Goal: Transaction & Acquisition: Download file/media

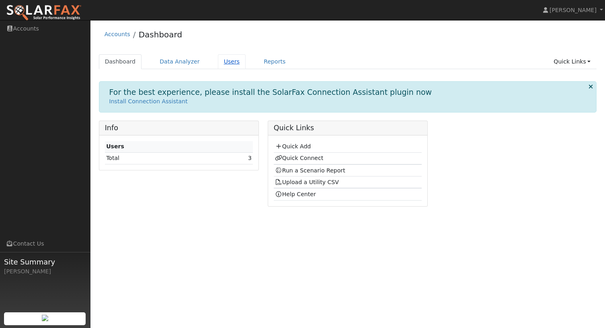
click at [223, 62] on link "Users" at bounding box center [232, 61] width 28 height 15
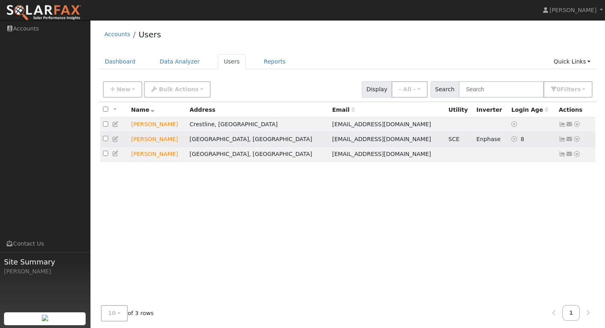
click at [575, 137] on icon at bounding box center [576, 139] width 7 height 6
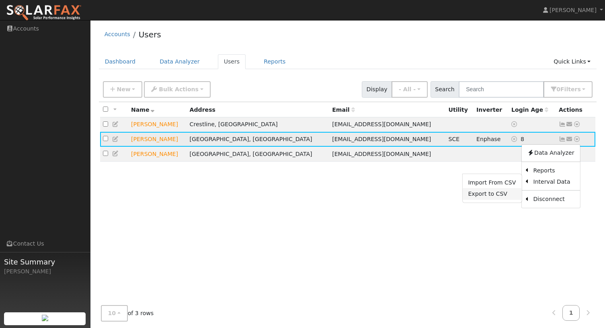
click at [507, 194] on link "Export to CSV" at bounding box center [491, 193] width 59 height 11
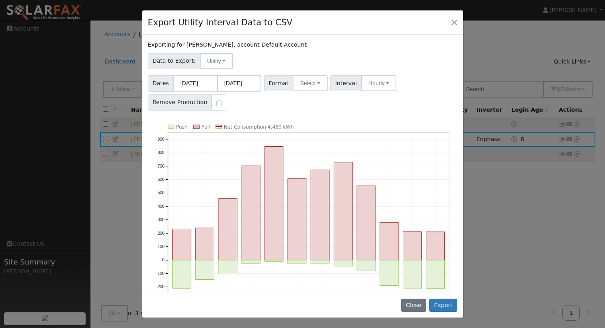
scroll to position [23, 0]
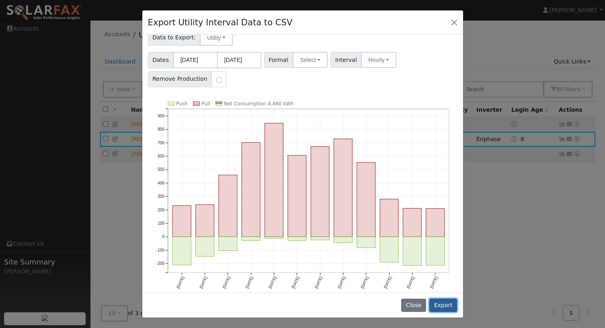
click at [439, 303] on button "Export" at bounding box center [443, 305] width 28 height 14
click at [447, 305] on button "Export" at bounding box center [443, 305] width 28 height 14
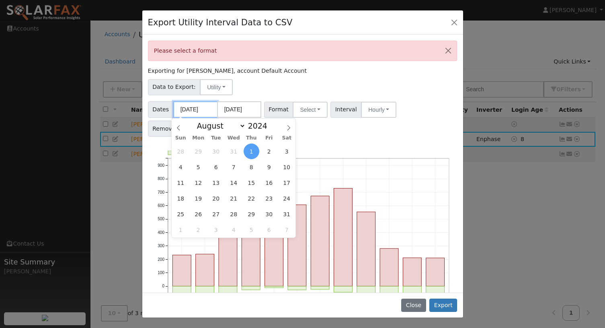
click at [208, 109] on input "[DATE]" at bounding box center [195, 109] width 44 height 16
click at [306, 125] on div "Dates [DATE] [DATE] Format Select Generic PG&E SCE SDGE Aurora Energy Toolbase …" at bounding box center [302, 117] width 312 height 38
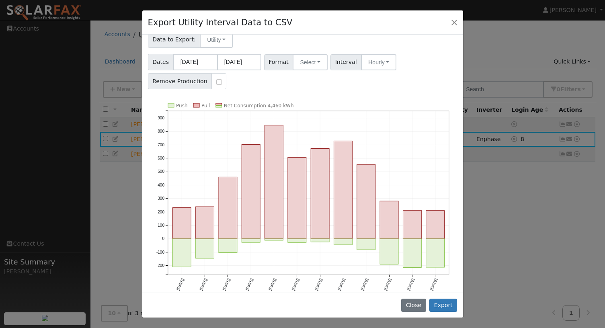
scroll to position [58, 0]
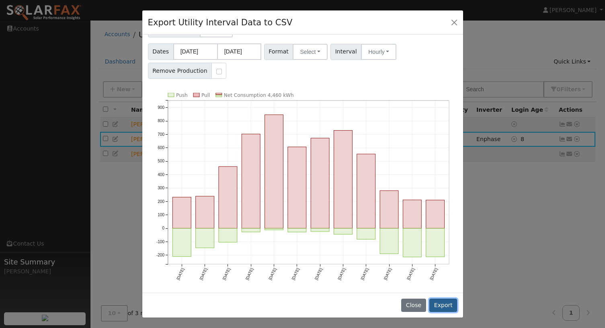
click at [439, 306] on button "Export" at bounding box center [443, 305] width 28 height 14
click at [441, 303] on button "Export" at bounding box center [443, 305] width 28 height 14
click at [306, 56] on button "Select" at bounding box center [309, 52] width 35 height 16
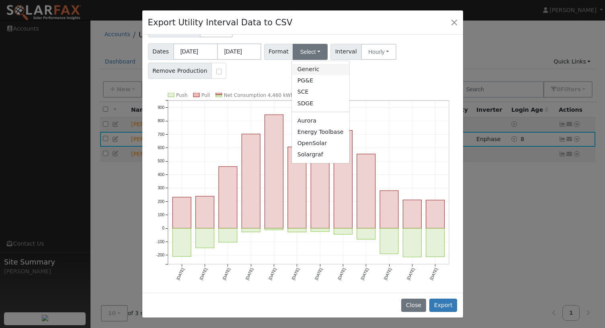
click at [313, 70] on link "Generic" at bounding box center [320, 69] width 57 height 11
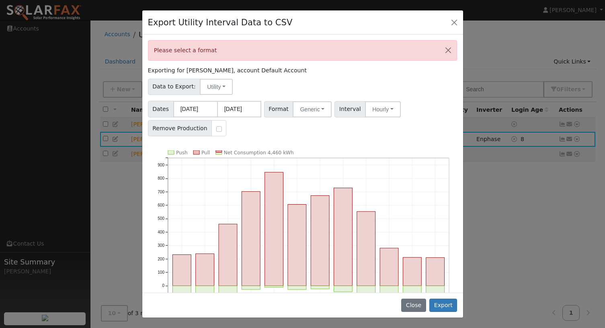
scroll to position [0, 0]
click at [212, 88] on button "Utility" at bounding box center [216, 87] width 33 height 16
click at [219, 104] on link "Utility" at bounding box center [224, 104] width 56 height 11
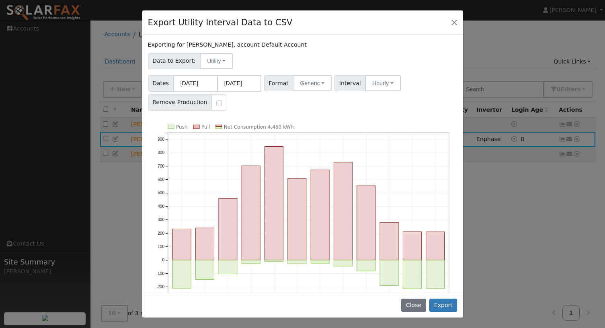
scroll to position [32, 0]
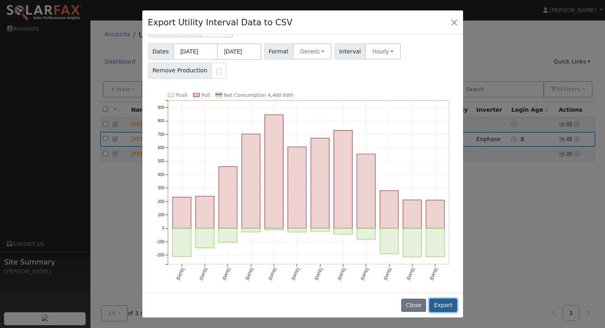
click at [447, 309] on button "Export" at bounding box center [443, 305] width 28 height 14
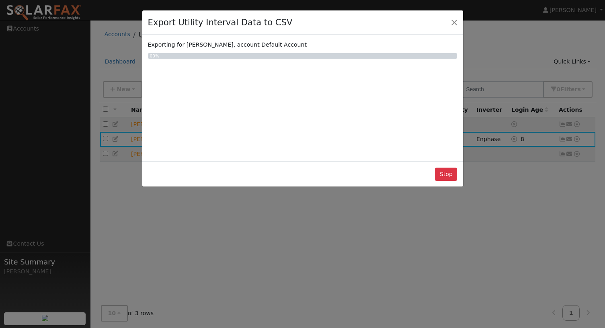
scroll to position [0, 0]
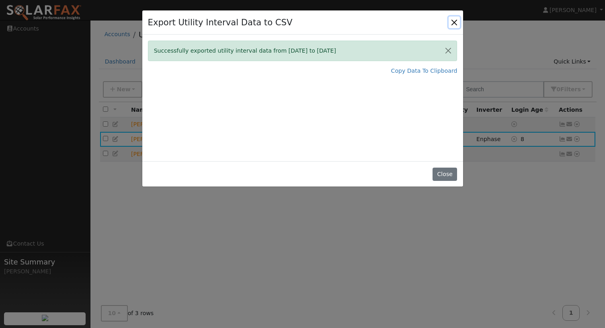
click at [452, 18] on button "Close" at bounding box center [453, 21] width 11 height 11
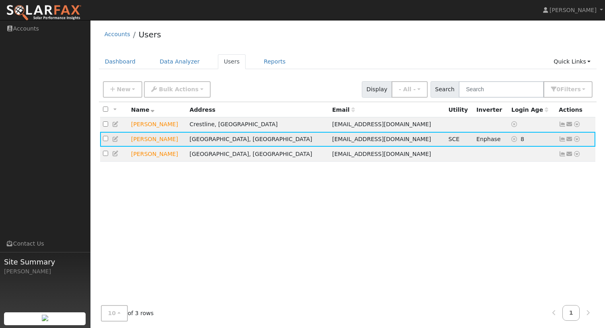
click at [243, 141] on td "[GEOGRAPHIC_DATA], [GEOGRAPHIC_DATA]" at bounding box center [258, 139] width 143 height 15
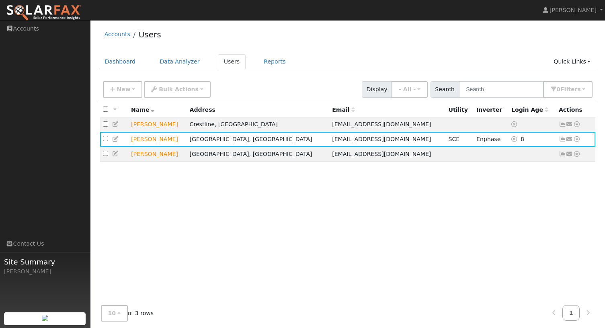
click at [224, 111] on div "Address" at bounding box center [258, 110] width 137 height 8
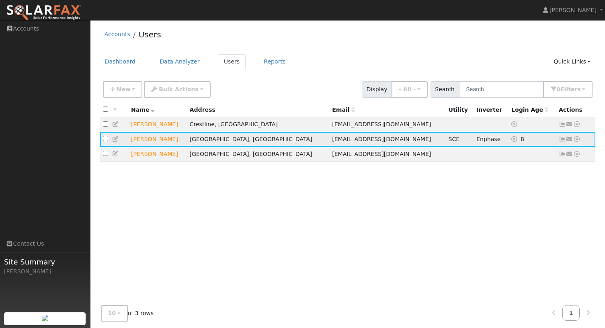
click at [577, 138] on icon at bounding box center [576, 139] width 7 height 6
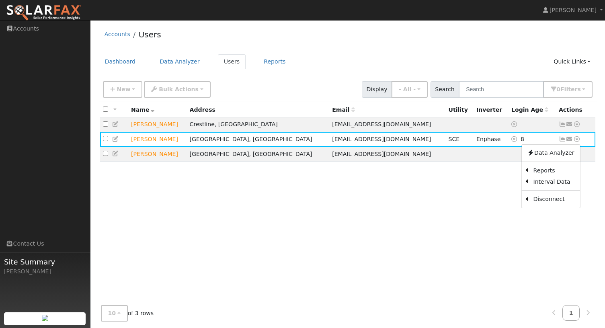
click at [507, 255] on div "All None All on page None on page Name Address Email Utility Inverter Login Age…" at bounding box center [348, 200] width 498 height 197
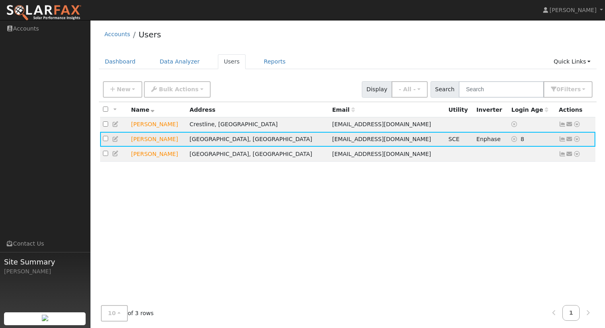
click at [568, 139] on icon at bounding box center [569, 139] width 7 height 6
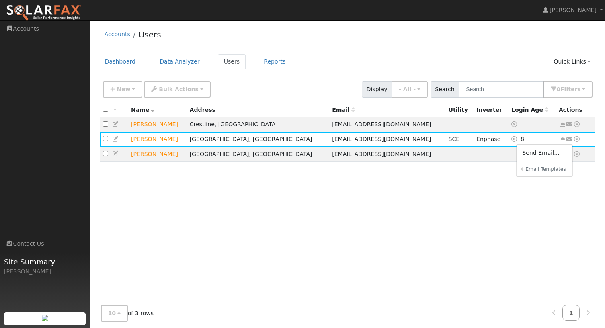
click at [479, 223] on div "All None All on page None on page Name Address Email Utility Inverter Login Age…" at bounding box center [348, 200] width 498 height 197
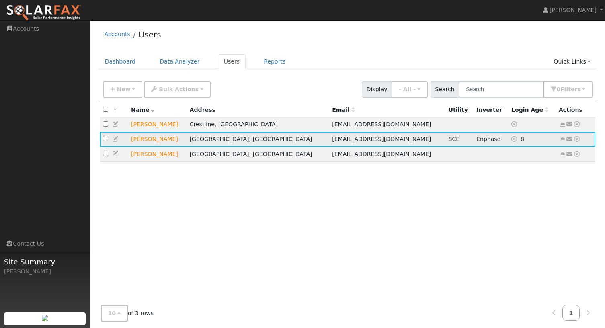
click at [105, 141] on input "checkbox" at bounding box center [105, 138] width 5 height 5
click at [104, 139] on input "checkbox" at bounding box center [105, 138] width 5 height 5
checkbox input "false"
click at [143, 139] on td "[PERSON_NAME]" at bounding box center [157, 139] width 59 height 15
click at [235, 141] on td "[GEOGRAPHIC_DATA], [GEOGRAPHIC_DATA]" at bounding box center [258, 139] width 143 height 15
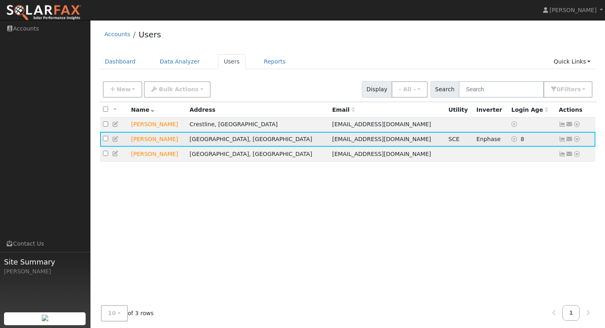
click at [332, 141] on span "[EMAIL_ADDRESS][DOMAIN_NAME]" at bounding box center [381, 139] width 99 height 6
copy span "[EMAIL_ADDRESS][DOMAIN_NAME]"
click at [332, 141] on span "[EMAIL_ADDRESS][DOMAIN_NAME]" at bounding box center [381, 139] width 99 height 6
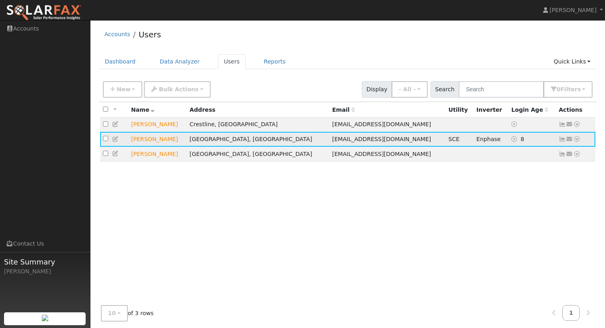
click at [332, 141] on span "[EMAIL_ADDRESS][DOMAIN_NAME]" at bounding box center [381, 139] width 99 height 6
